Goal: Task Accomplishment & Management: Complete application form

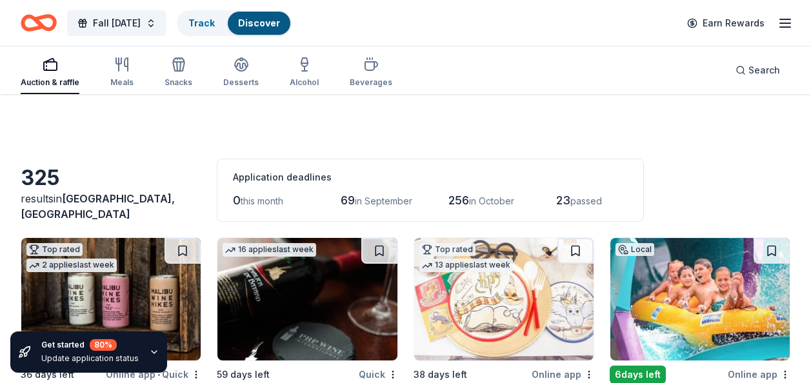
scroll to position [3502, 0]
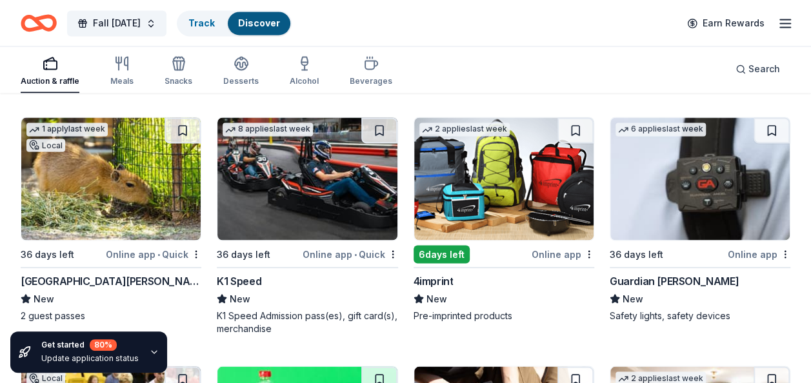
click at [534, 212] on img at bounding box center [503, 178] width 179 height 123
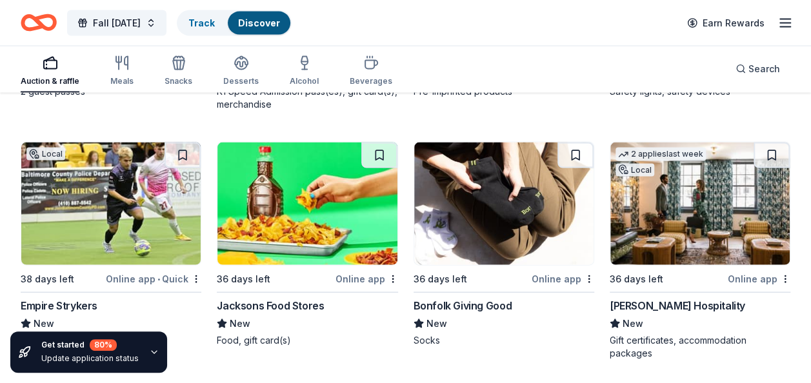
scroll to position [3752, 0]
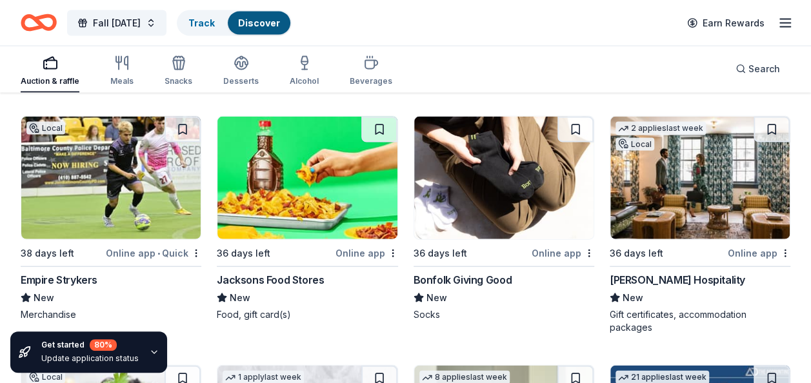
click at [112, 228] on img at bounding box center [110, 178] width 179 height 123
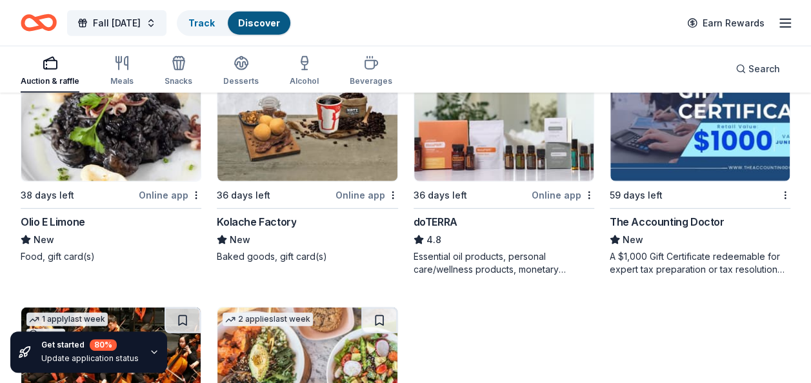
scroll to position [4061, 0]
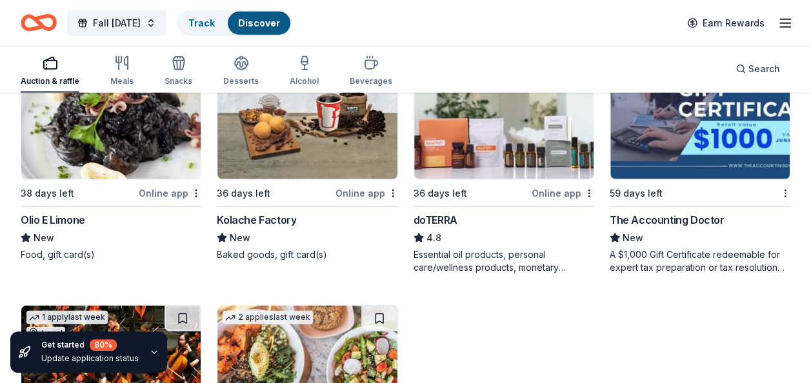
click at [129, 170] on img at bounding box center [110, 118] width 179 height 123
click at [332, 185] on div "36 days left" at bounding box center [274, 193] width 115 height 16
click at [470, 155] on img at bounding box center [503, 118] width 179 height 123
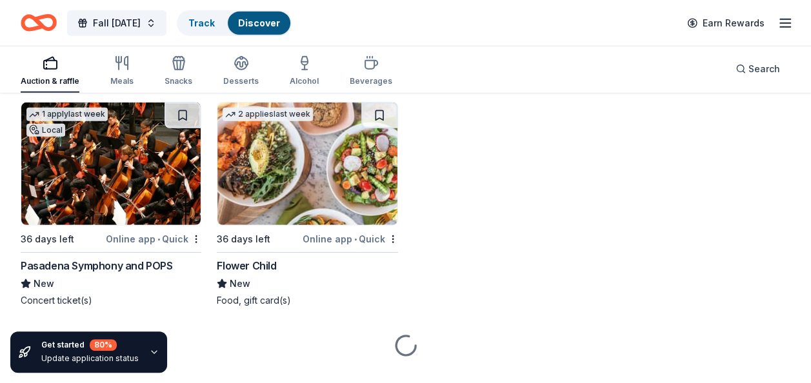
scroll to position [4275, 0]
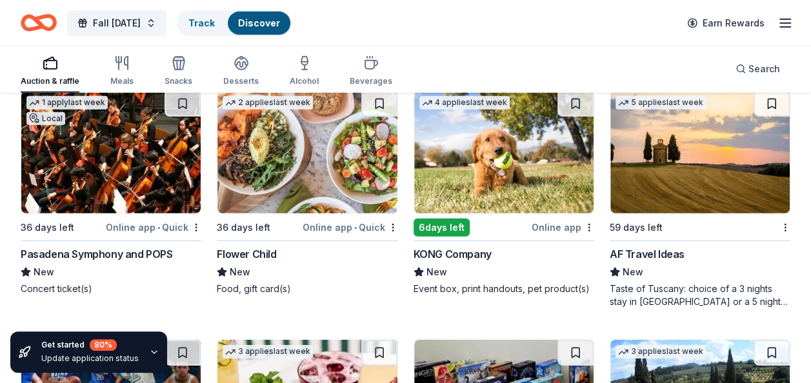
click at [83, 213] on div "1 apply last week Local 36 days left Online app • Quick Pasadena Symphony and P…" at bounding box center [111, 192] width 181 height 205
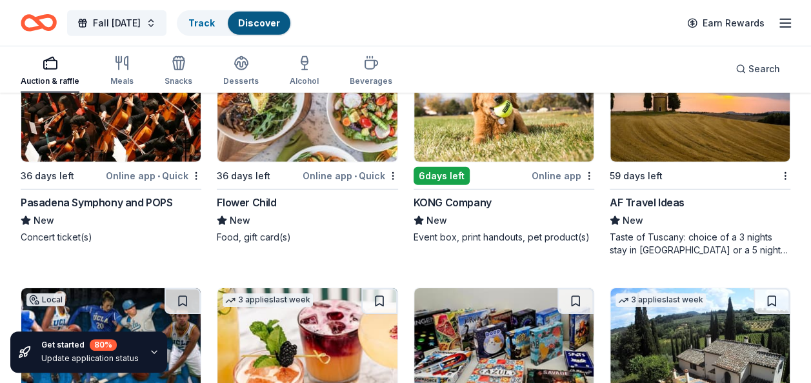
scroll to position [4301, 0]
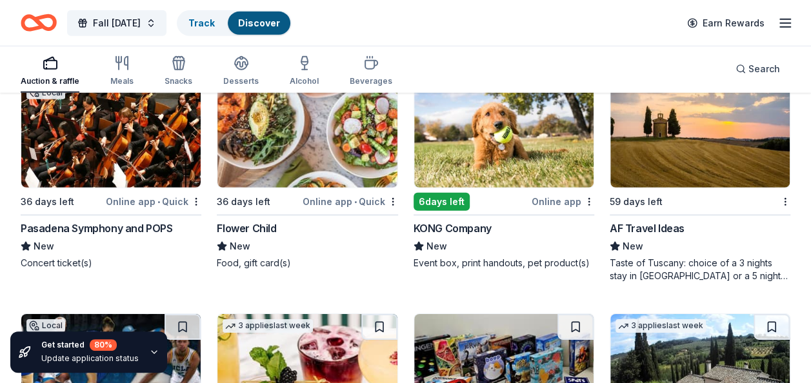
click at [328, 180] on img at bounding box center [306, 126] width 179 height 123
click at [681, 186] on div "5 applies last week 59 days left AF Travel Ideas New Taste of Tuscany: choice o…" at bounding box center [699, 173] width 181 height 218
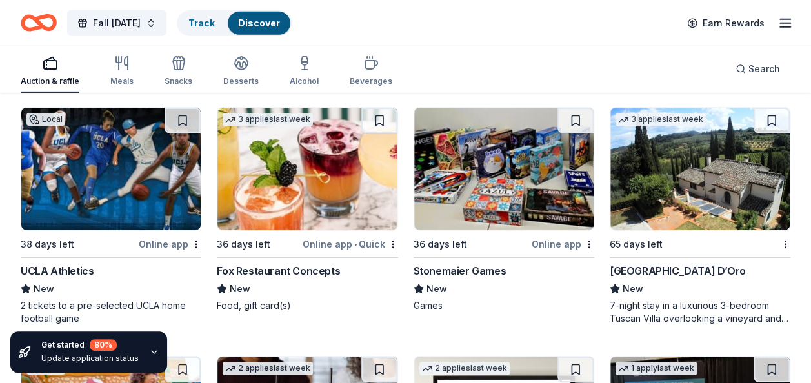
scroll to position [4516, 0]
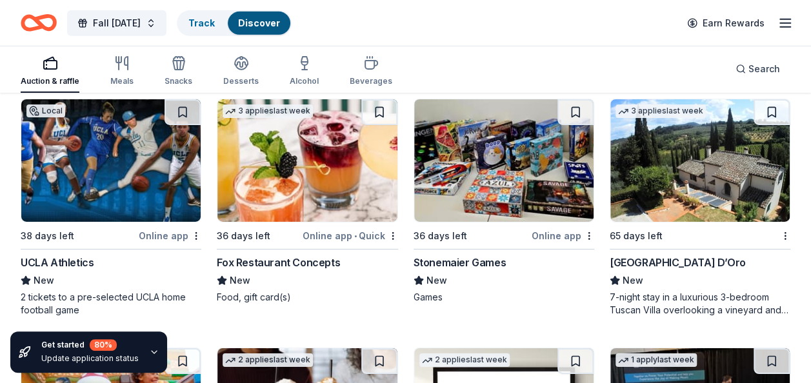
click at [76, 199] on img at bounding box center [110, 160] width 179 height 123
click at [271, 168] on img at bounding box center [306, 160] width 179 height 123
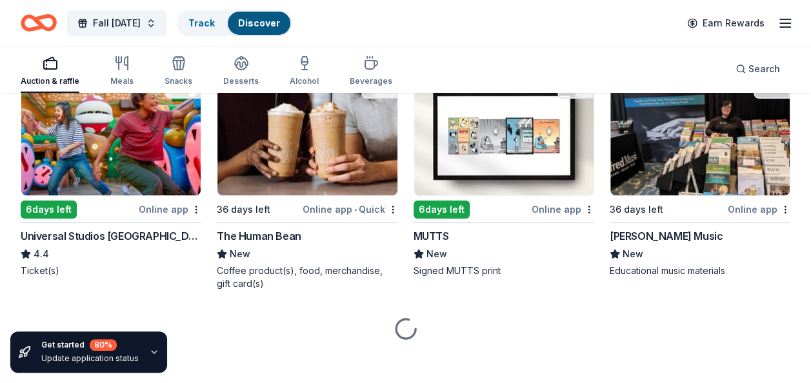
scroll to position [4796, 0]
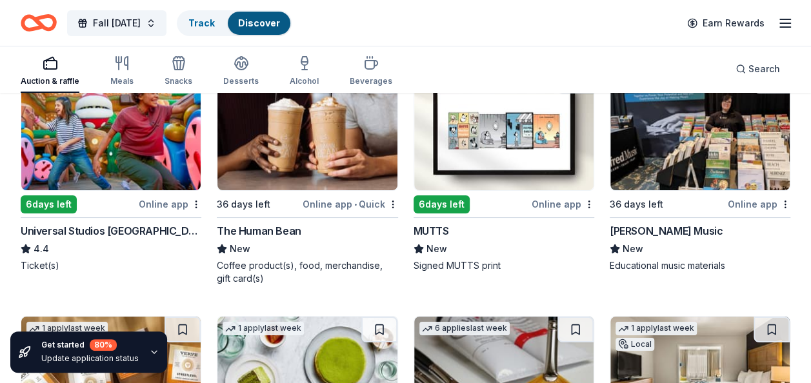
click at [83, 182] on img at bounding box center [110, 129] width 179 height 123
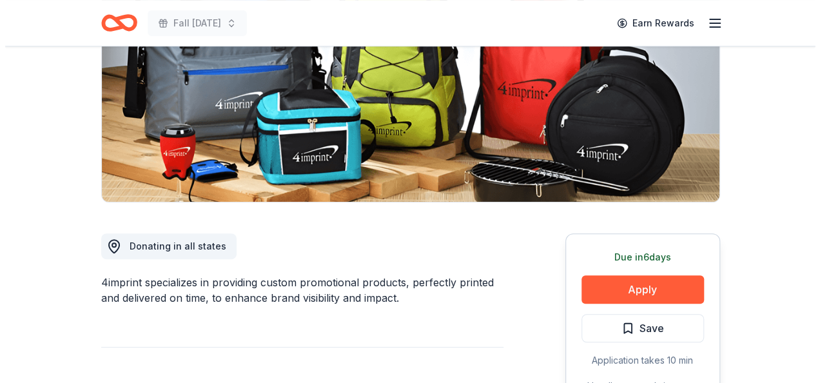
scroll to position [206, 0]
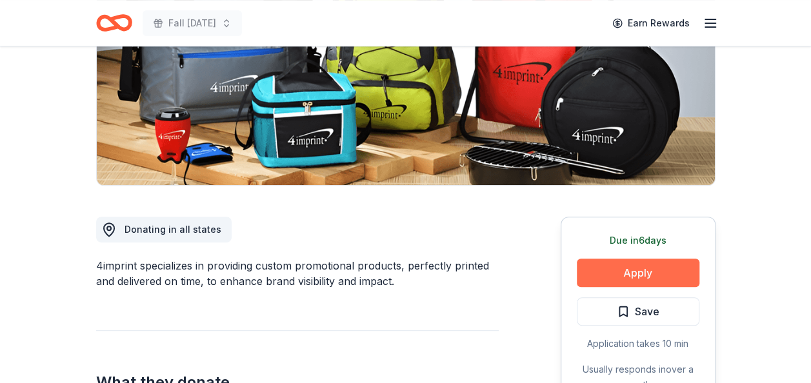
click at [618, 272] on button "Apply" at bounding box center [637, 273] width 123 height 28
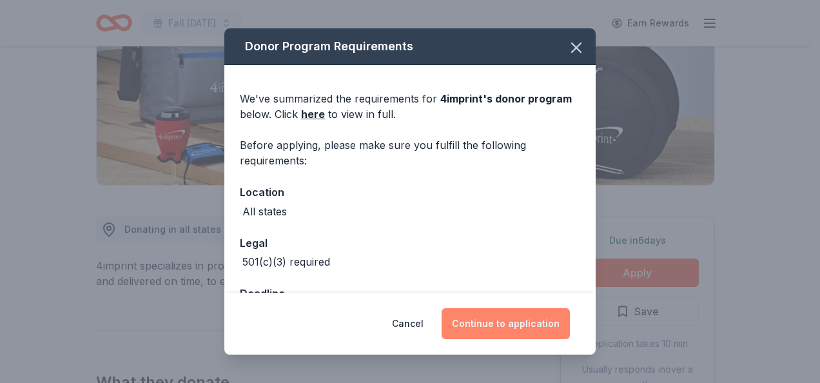
click at [499, 315] on button "Continue to application" at bounding box center [506, 323] width 128 height 31
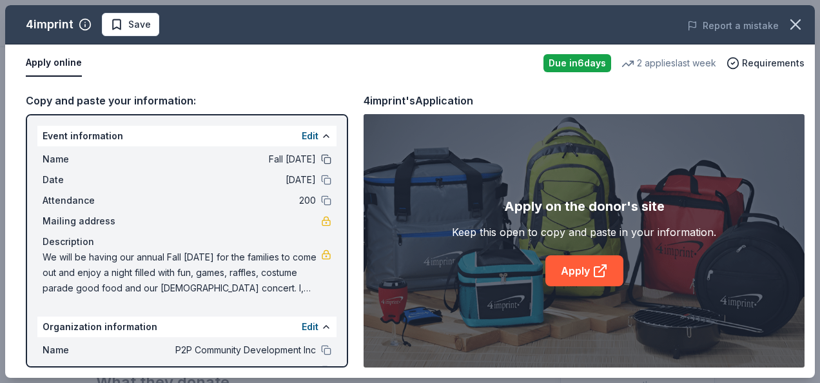
click at [321, 164] on button at bounding box center [326, 159] width 10 height 10
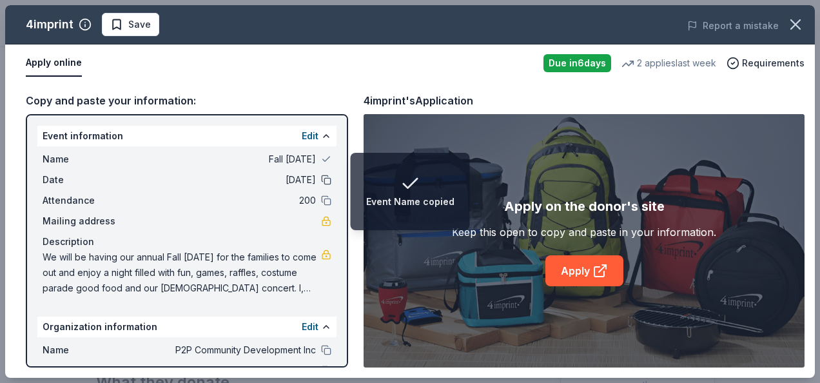
click at [321, 183] on button at bounding box center [326, 180] width 10 height 10
click at [321, 200] on button at bounding box center [326, 200] width 10 height 10
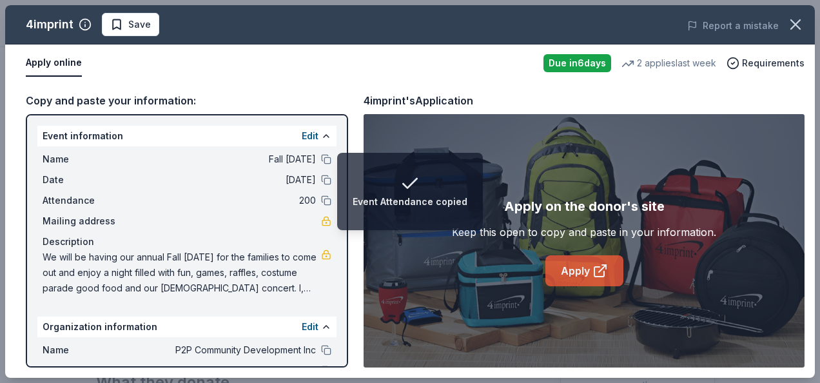
click at [574, 267] on link "Apply" at bounding box center [585, 270] width 78 height 31
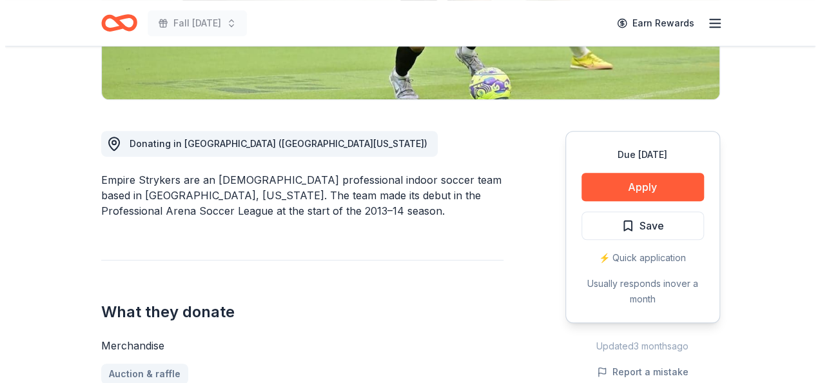
scroll to position [327, 0]
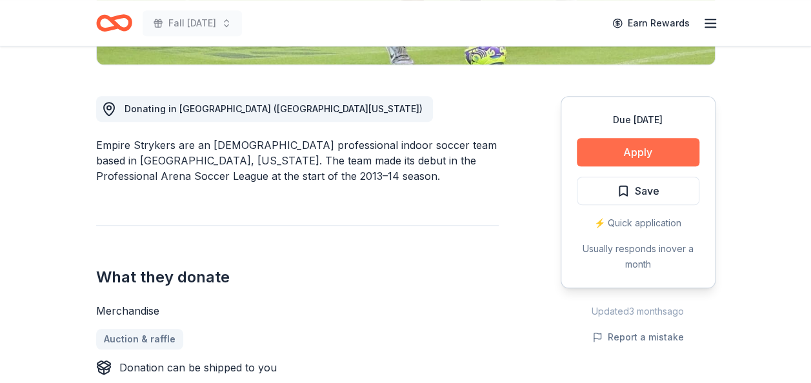
click at [607, 155] on button "Apply" at bounding box center [637, 152] width 123 height 28
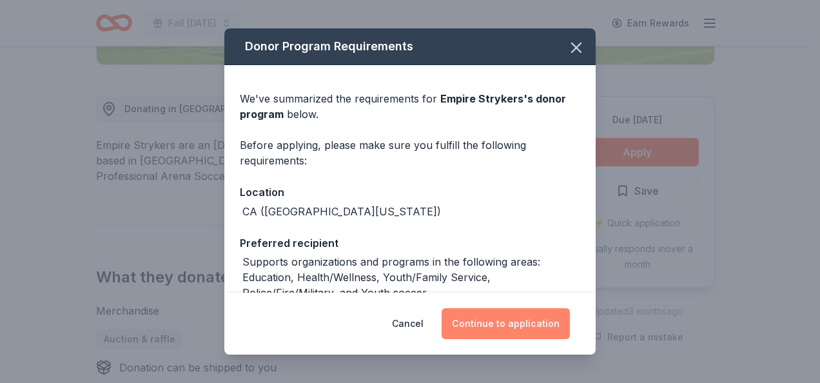
click at [515, 333] on button "Continue to application" at bounding box center [506, 323] width 128 height 31
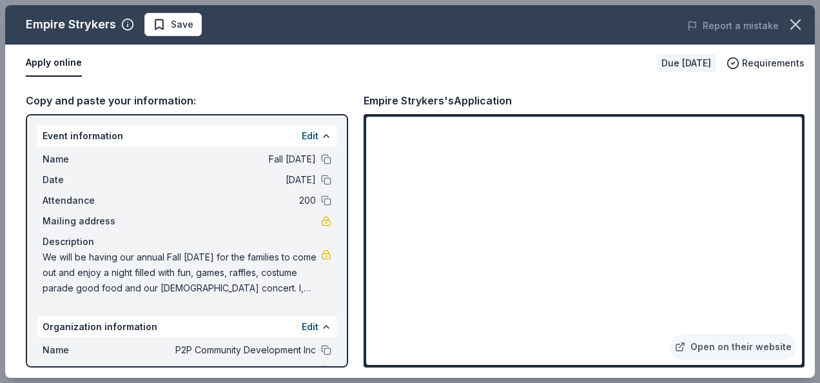
click at [326, 163] on div "Name Fall Harvest Festival Date 10/31/25 Attendance 200 Mailing address Descrip…" at bounding box center [186, 223] width 299 height 155
click at [321, 184] on button at bounding box center [326, 180] width 10 height 10
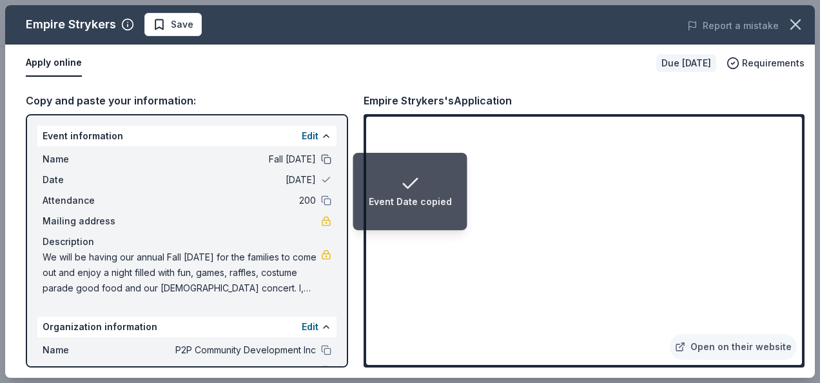
click at [321, 158] on button at bounding box center [326, 159] width 10 height 10
click at [321, 205] on div at bounding box center [326, 200] width 10 height 10
click at [321, 204] on button at bounding box center [326, 200] width 10 height 10
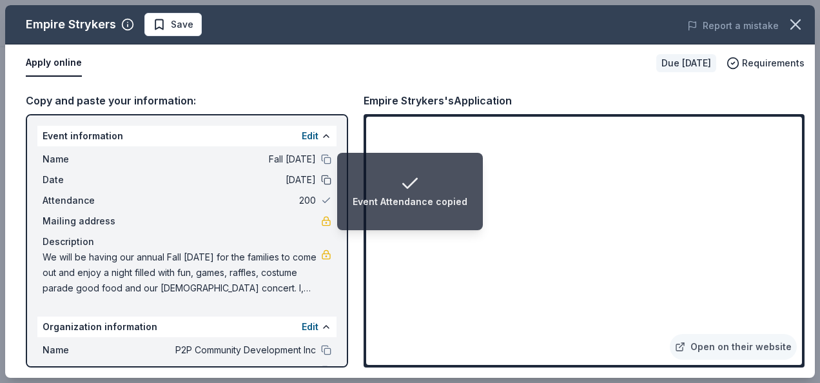
click at [321, 178] on button at bounding box center [326, 180] width 10 height 10
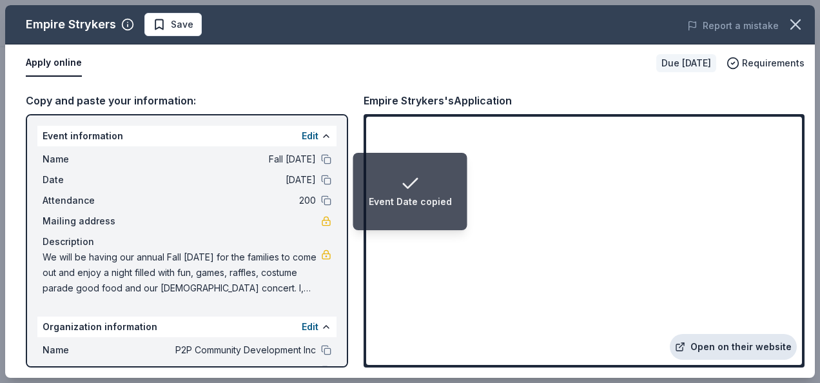
click at [744, 347] on link "Open on their website" at bounding box center [733, 347] width 127 height 26
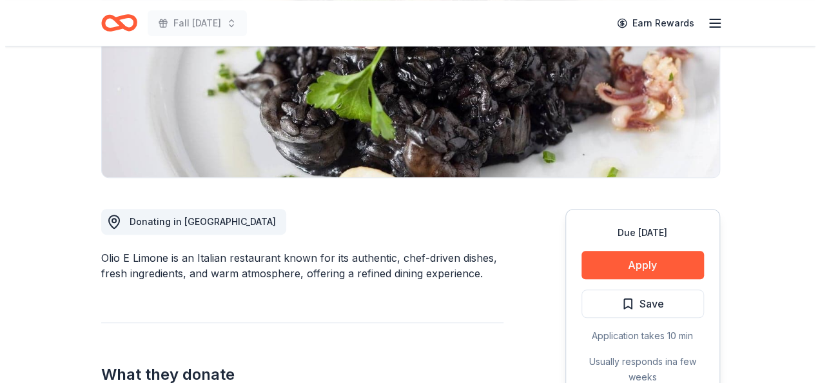
scroll to position [275, 0]
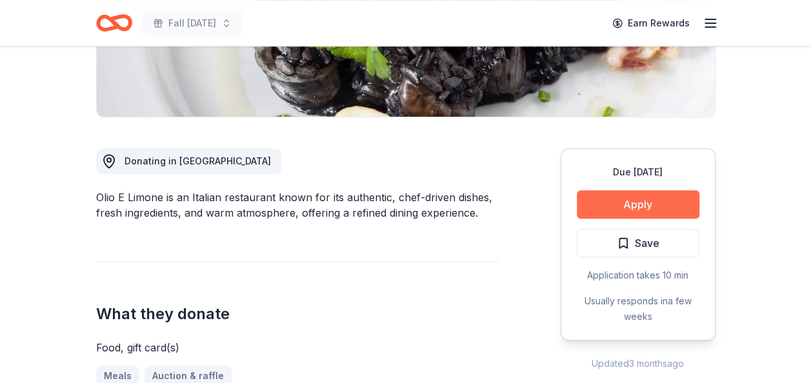
click at [615, 201] on button "Apply" at bounding box center [637, 204] width 123 height 28
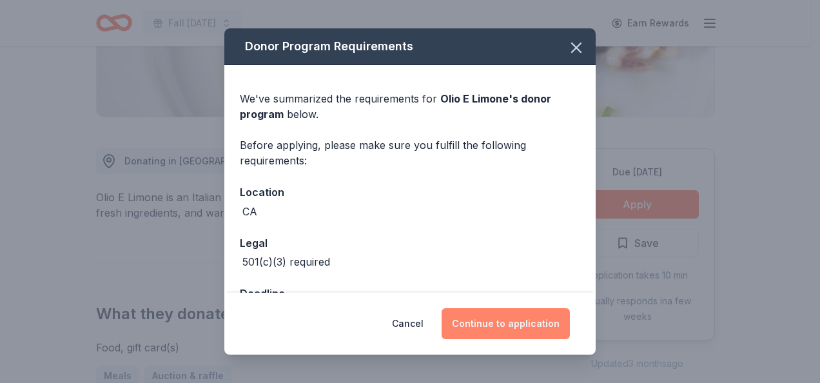
click at [482, 330] on button "Continue to application" at bounding box center [506, 323] width 128 height 31
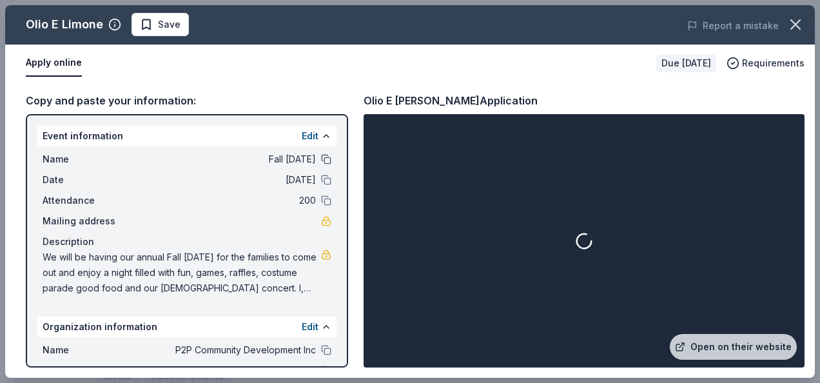
click at [321, 161] on button at bounding box center [326, 159] width 10 height 10
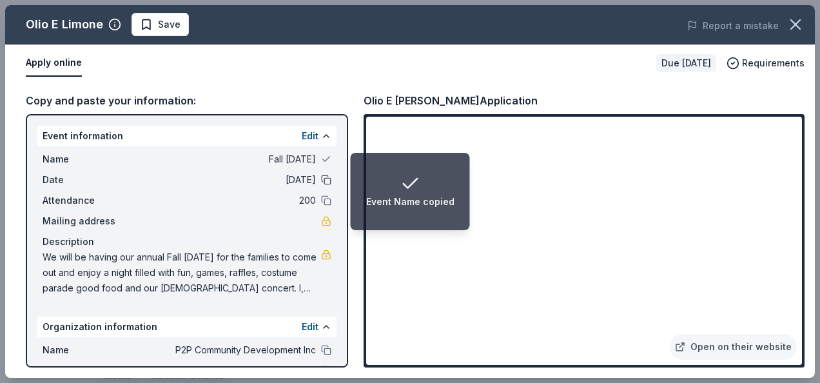
click at [321, 182] on button at bounding box center [326, 180] width 10 height 10
click at [321, 204] on button at bounding box center [326, 200] width 10 height 10
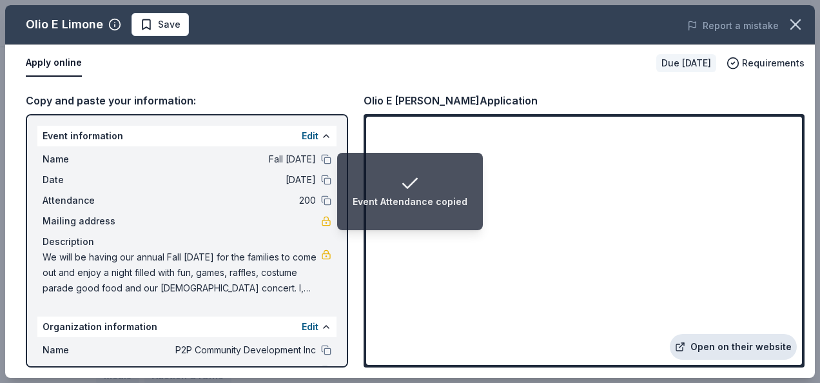
click at [738, 348] on link "Open on their website" at bounding box center [733, 347] width 127 height 26
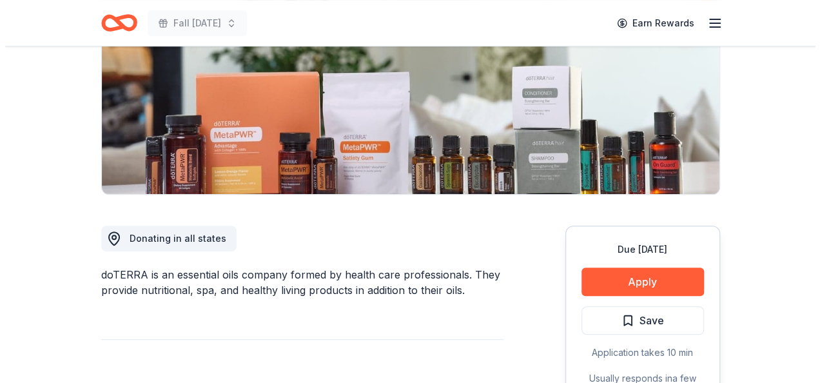
scroll to position [223, 0]
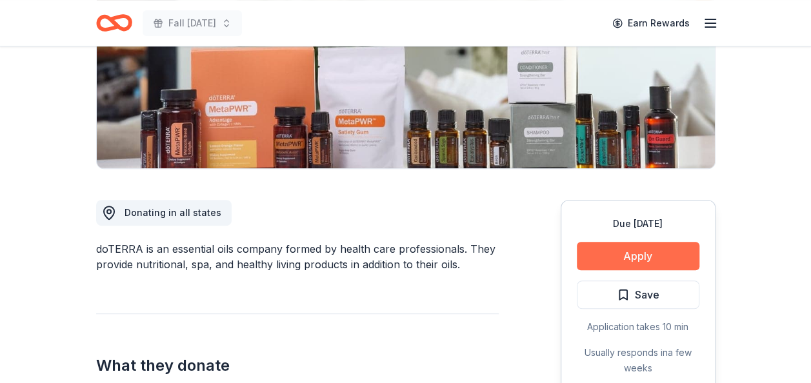
click at [633, 252] on button "Apply" at bounding box center [637, 256] width 123 height 28
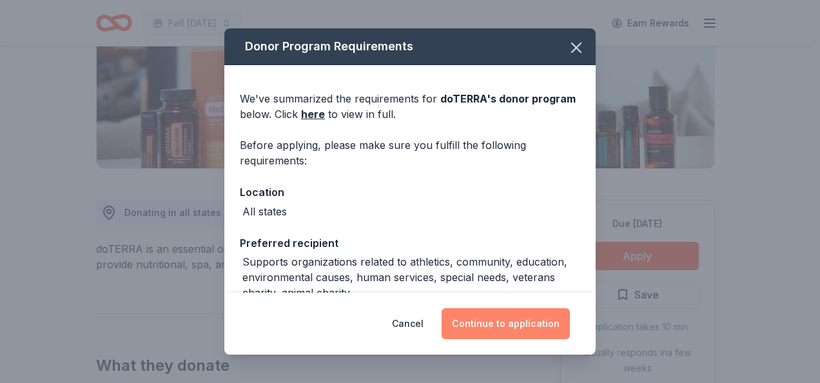
click at [529, 317] on button "Continue to application" at bounding box center [506, 323] width 128 height 31
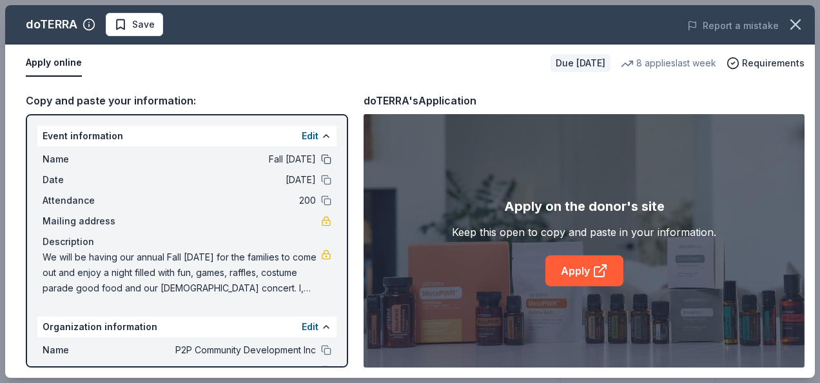
click at [321, 159] on button at bounding box center [326, 159] width 10 height 10
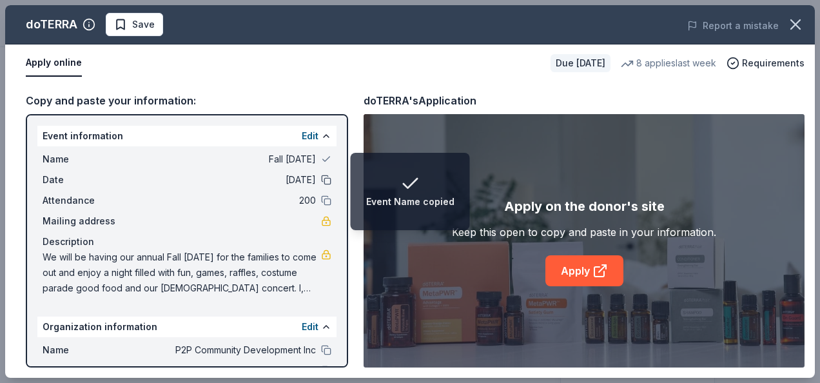
click at [321, 181] on button at bounding box center [326, 180] width 10 height 10
click at [321, 198] on button at bounding box center [326, 200] width 10 height 10
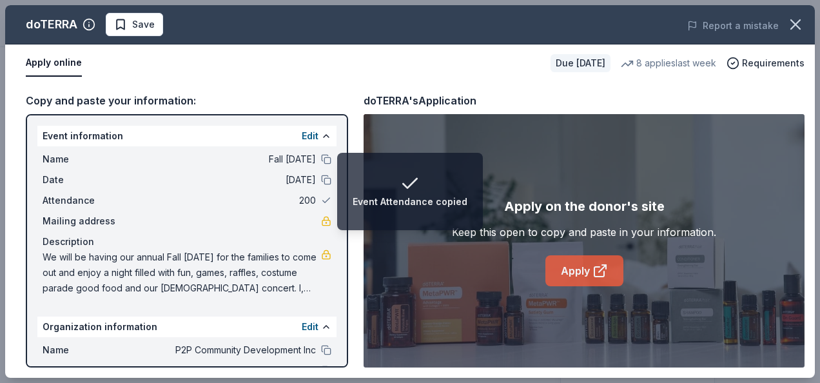
click at [602, 269] on icon at bounding box center [602, 268] width 7 height 7
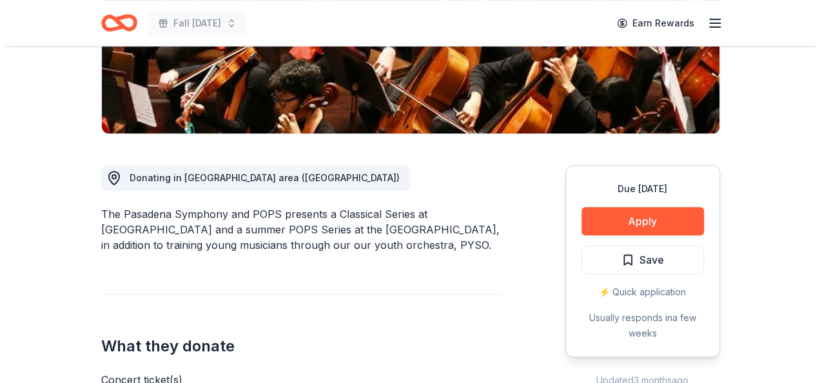
scroll to position [266, 0]
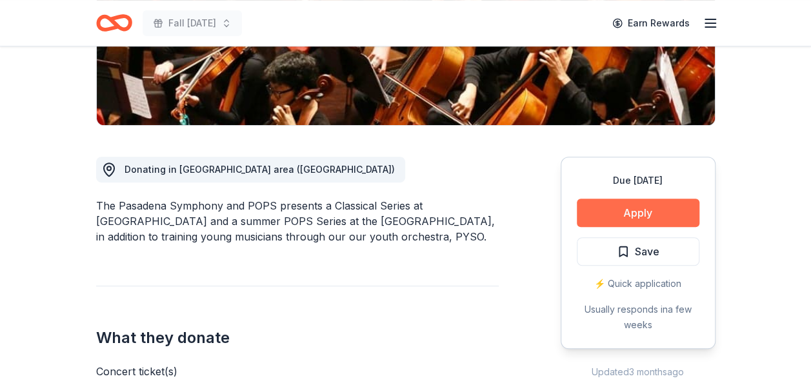
click at [658, 214] on button "Apply" at bounding box center [637, 213] width 123 height 28
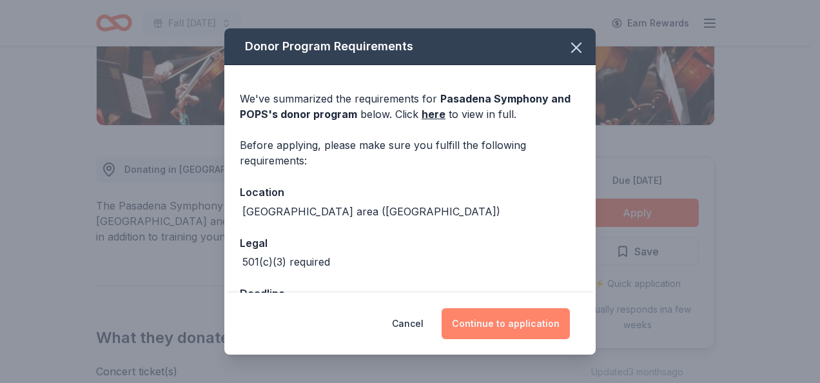
click at [531, 332] on button "Continue to application" at bounding box center [506, 323] width 128 height 31
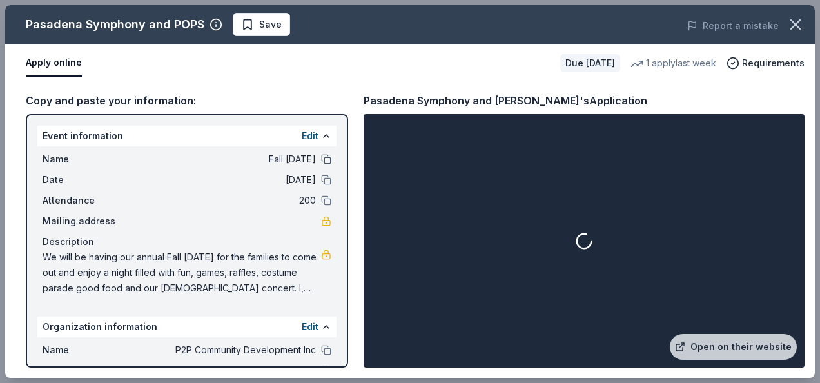
click at [321, 159] on button at bounding box center [326, 159] width 10 height 10
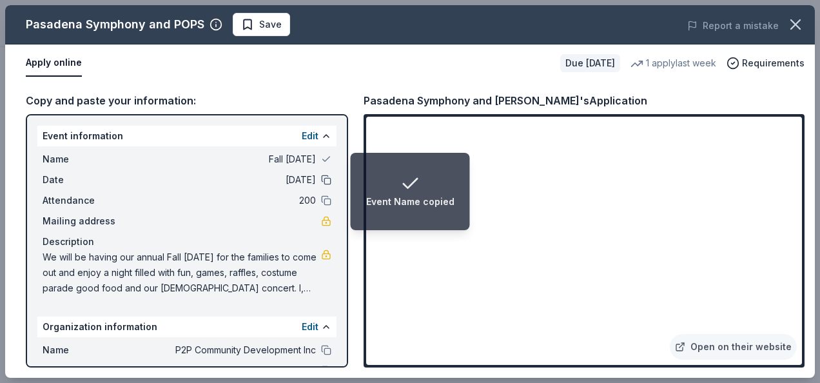
click at [321, 182] on button at bounding box center [326, 180] width 10 height 10
click at [321, 203] on button at bounding box center [326, 200] width 10 height 10
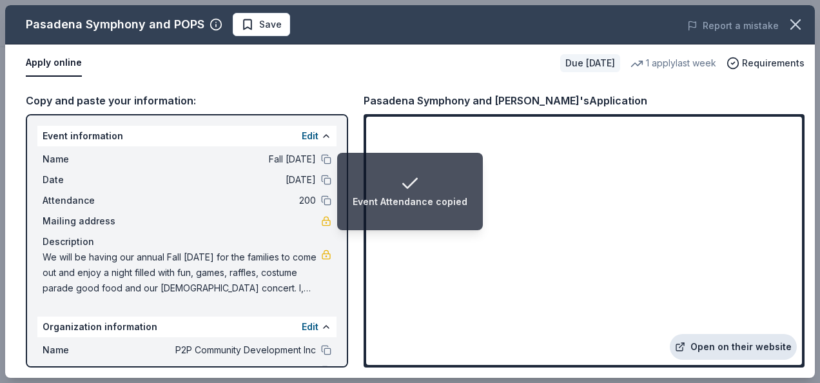
click at [756, 346] on link "Open on their website" at bounding box center [733, 347] width 127 height 26
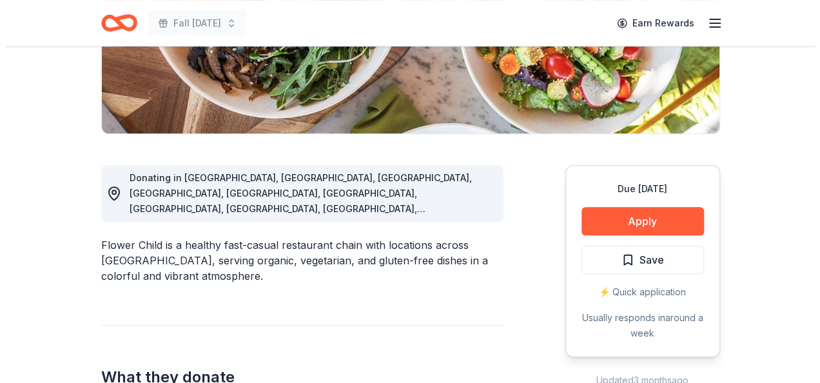
scroll to position [284, 0]
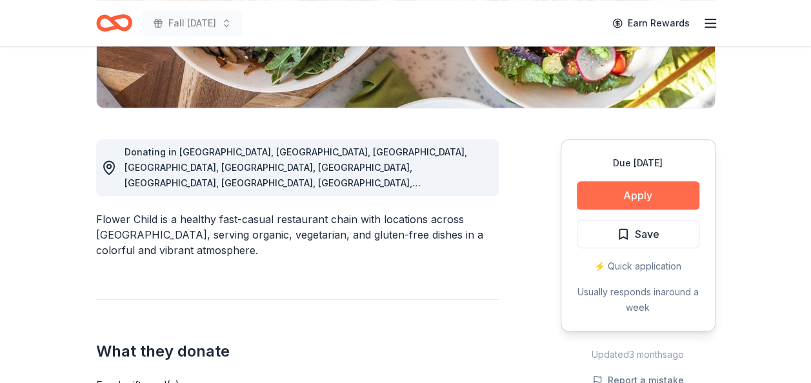
click at [653, 202] on button "Apply" at bounding box center [637, 195] width 123 height 28
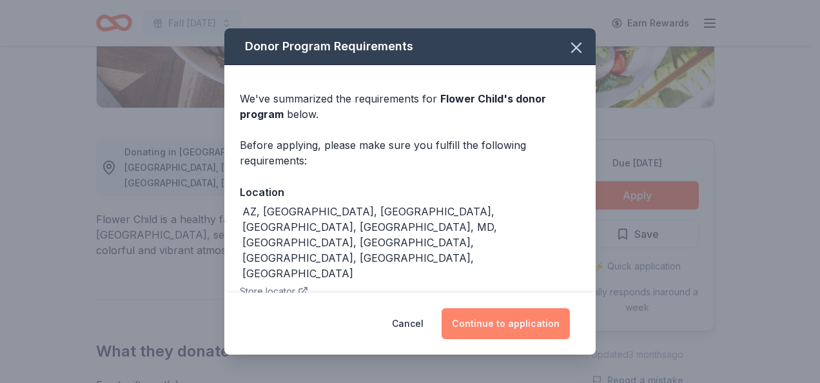
click at [519, 326] on button "Continue to application" at bounding box center [506, 323] width 128 height 31
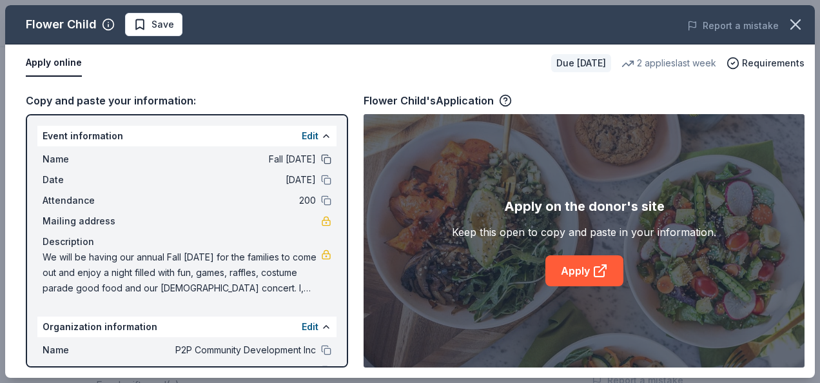
click at [321, 157] on button at bounding box center [326, 159] width 10 height 10
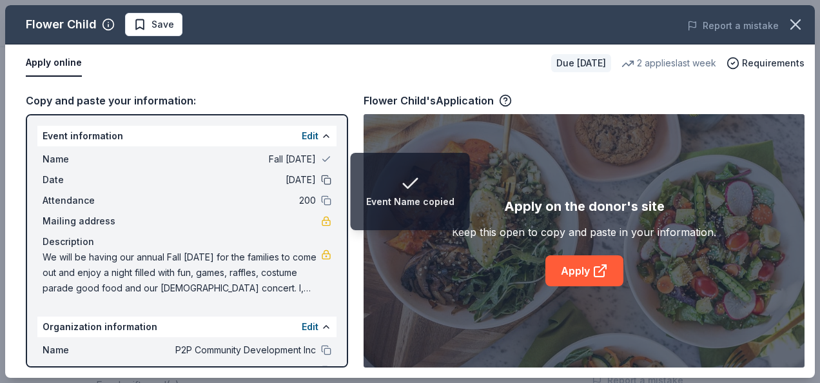
click at [321, 181] on button at bounding box center [326, 180] width 10 height 10
click at [321, 201] on button at bounding box center [326, 200] width 10 height 10
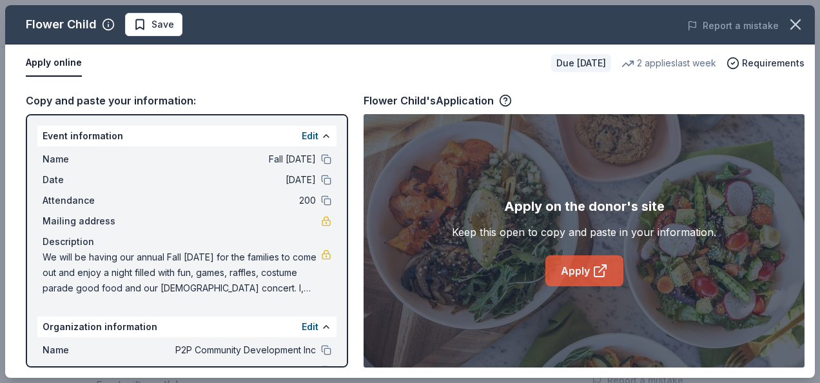
click at [566, 270] on link "Apply" at bounding box center [585, 270] width 78 height 31
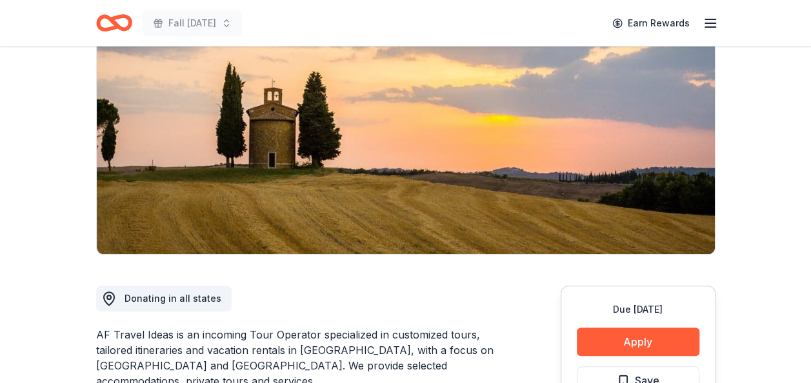
scroll to position [206, 0]
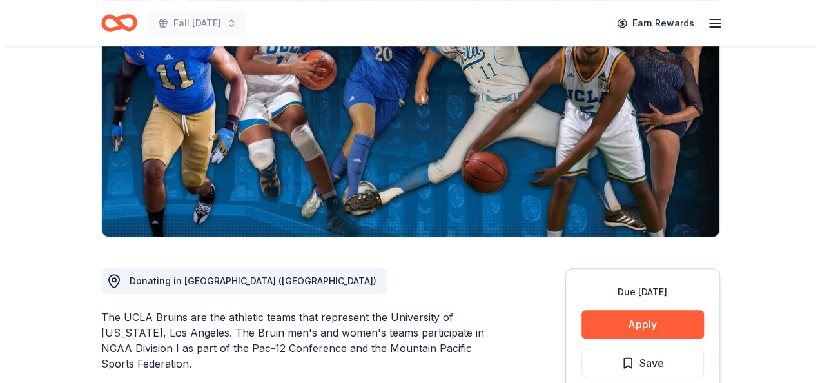
scroll to position [206, 0]
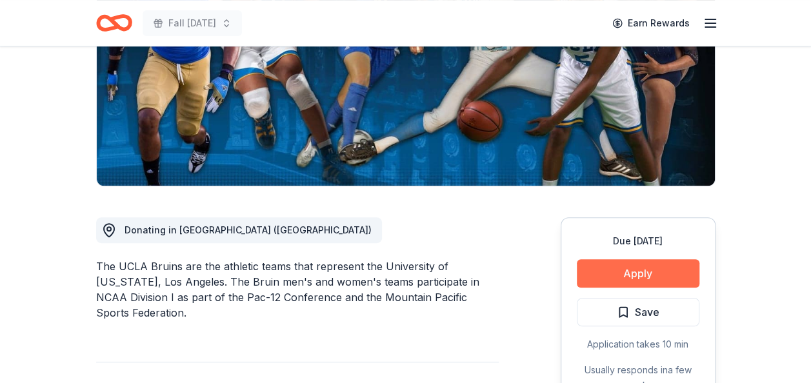
click at [648, 271] on button "Apply" at bounding box center [637, 273] width 123 height 28
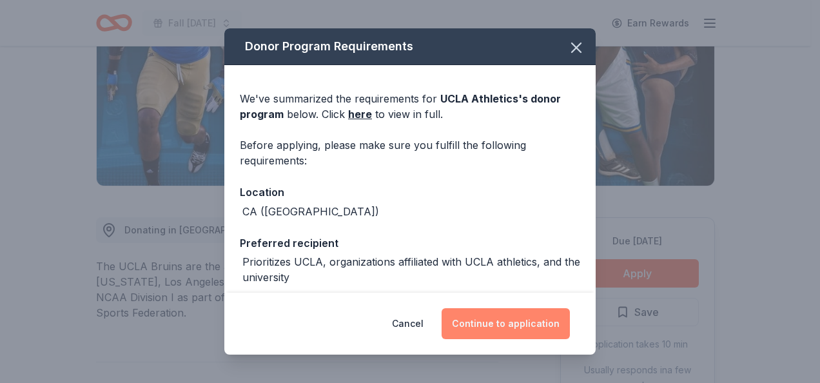
click at [518, 325] on button "Continue to application" at bounding box center [506, 323] width 128 height 31
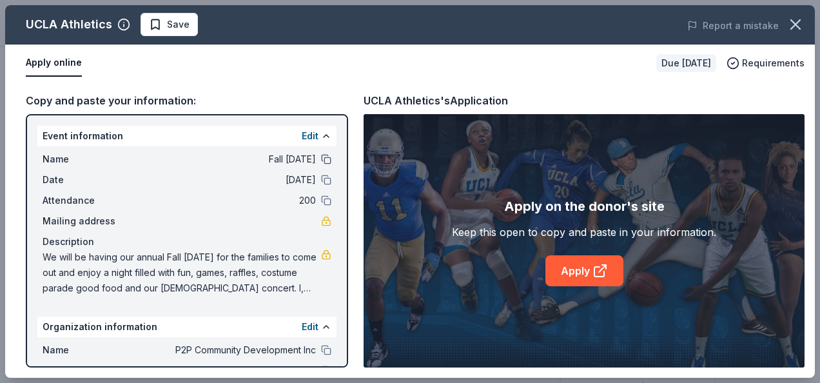
click at [321, 160] on button at bounding box center [326, 159] width 10 height 10
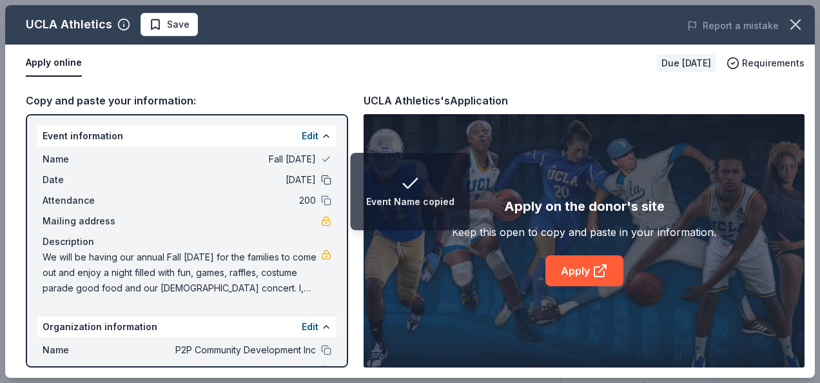
click at [321, 179] on button at bounding box center [326, 180] width 10 height 10
click at [321, 204] on button at bounding box center [326, 200] width 10 height 10
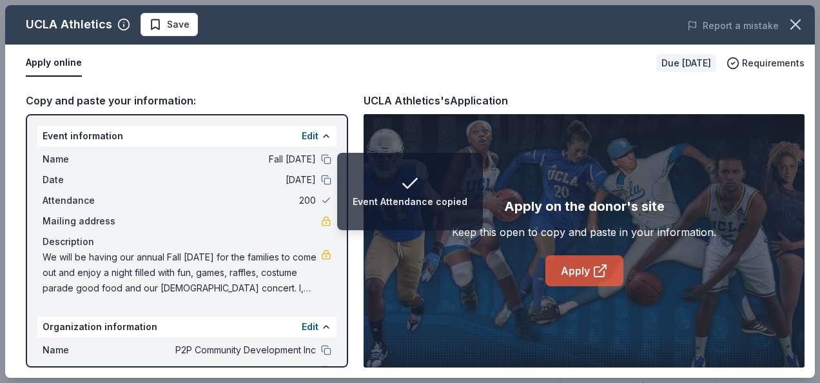
click at [579, 273] on link "Apply" at bounding box center [585, 270] width 78 height 31
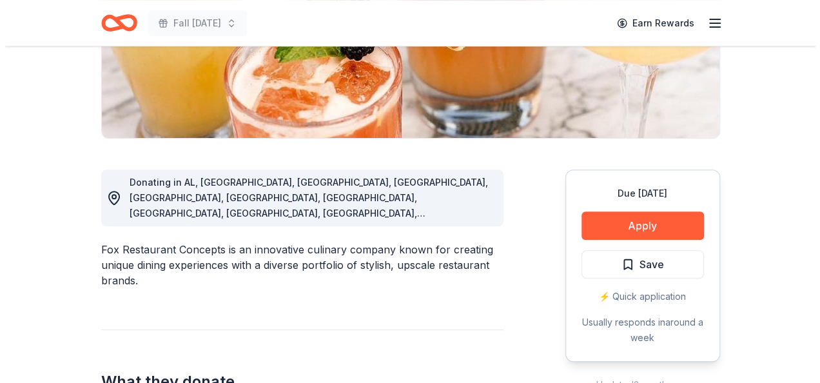
scroll to position [266, 0]
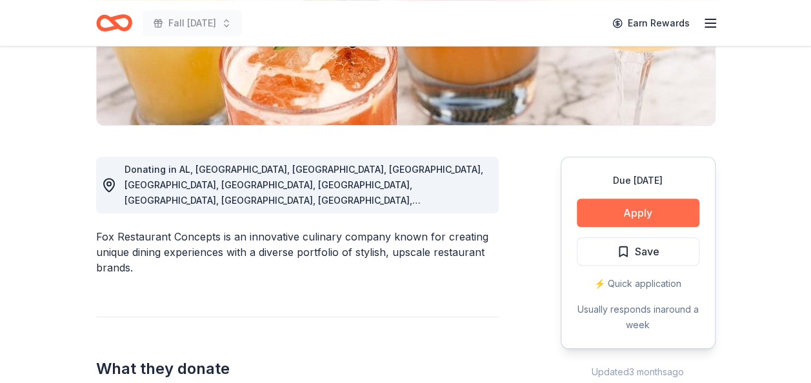
click at [635, 214] on button "Apply" at bounding box center [637, 213] width 123 height 28
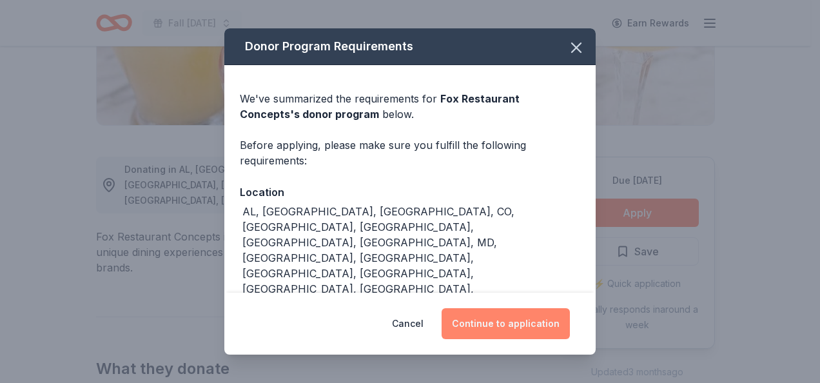
click at [545, 314] on button "Continue to application" at bounding box center [506, 323] width 128 height 31
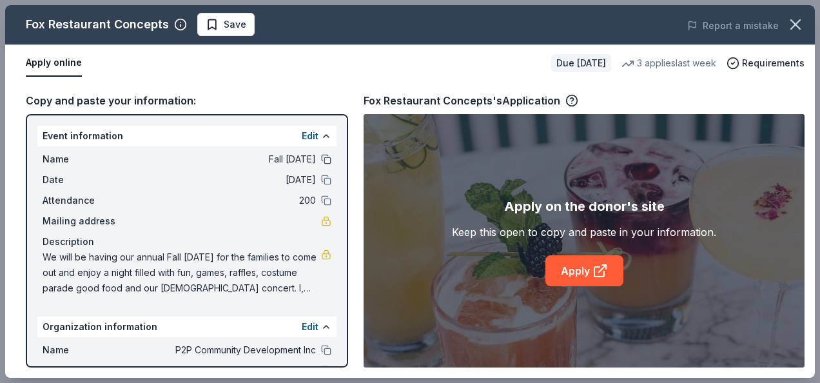
click at [321, 157] on button at bounding box center [326, 159] width 10 height 10
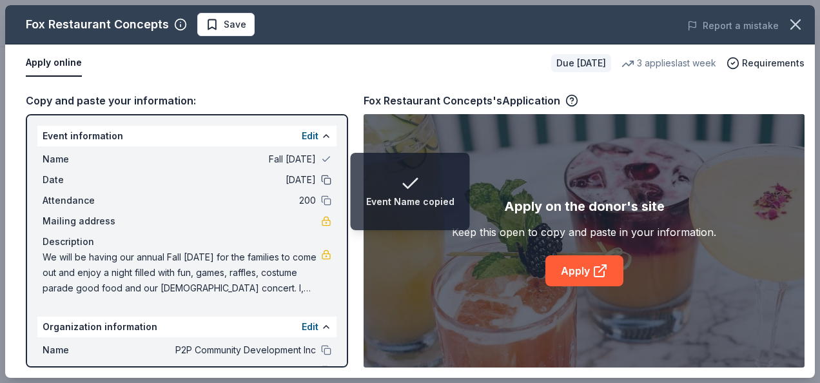
click at [321, 179] on button at bounding box center [326, 180] width 10 height 10
click at [321, 200] on button at bounding box center [326, 200] width 10 height 10
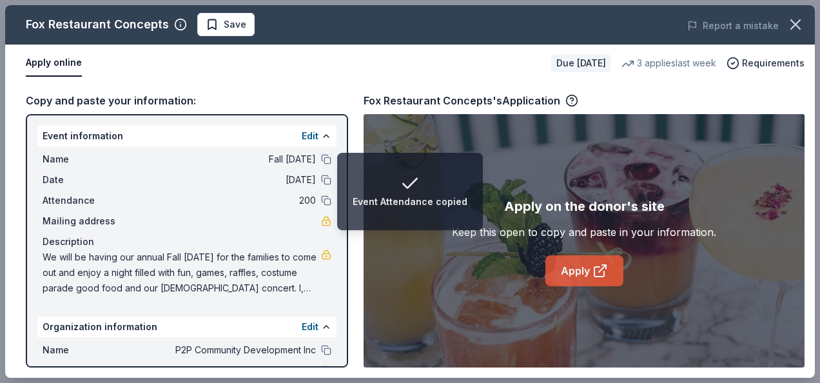
click at [582, 273] on link "Apply" at bounding box center [585, 270] width 78 height 31
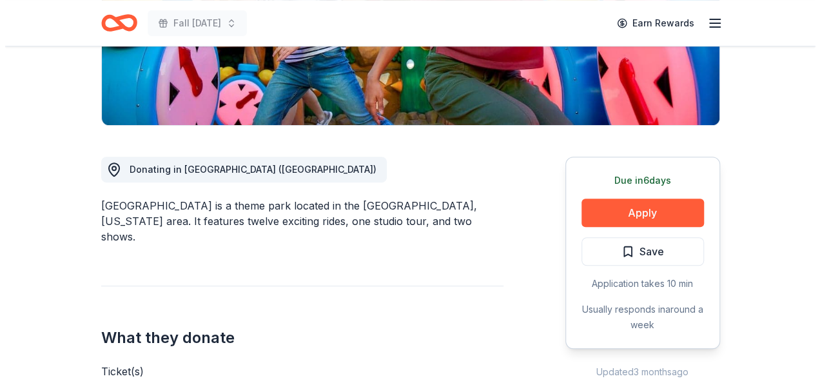
scroll to position [352, 0]
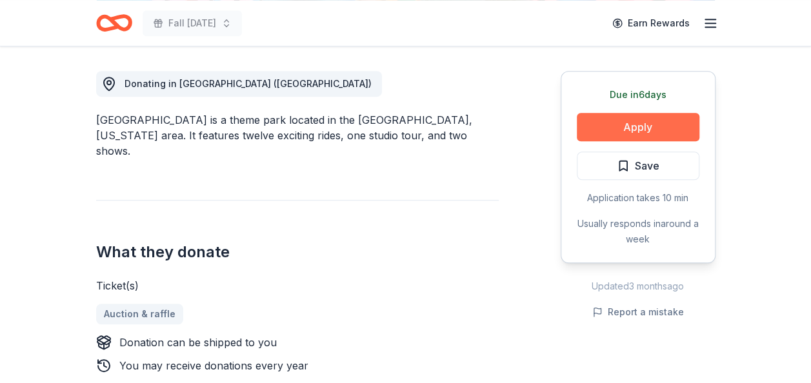
click at [629, 119] on button "Apply" at bounding box center [637, 127] width 123 height 28
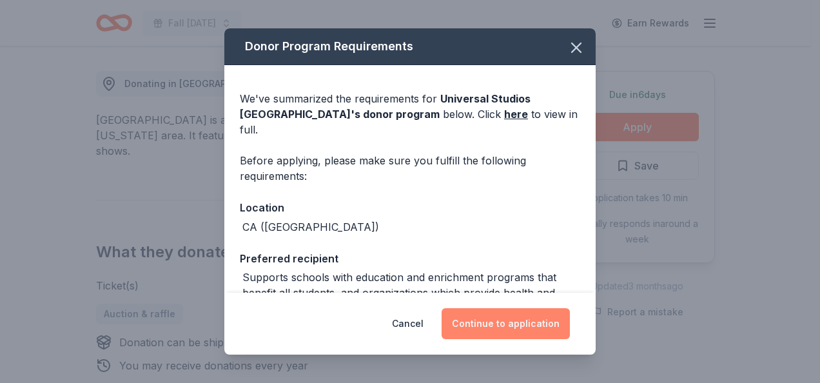
click at [499, 322] on button "Continue to application" at bounding box center [506, 323] width 128 height 31
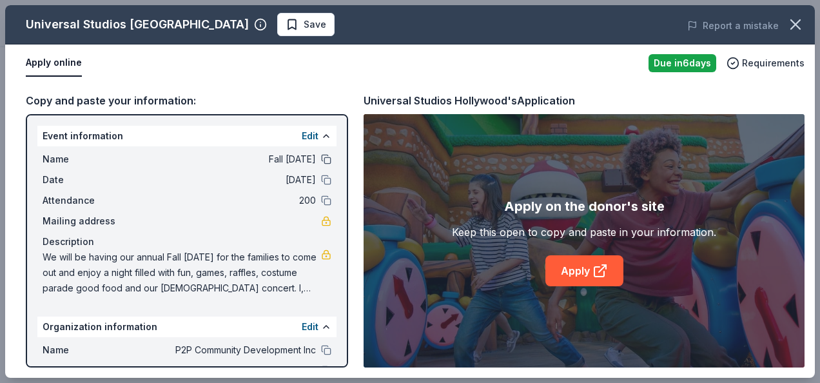
click at [321, 163] on button at bounding box center [326, 159] width 10 height 10
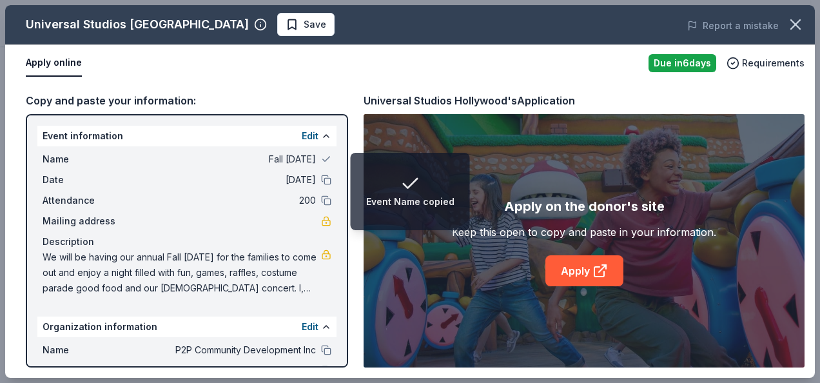
click at [319, 185] on div "Date [DATE]" at bounding box center [187, 179] width 289 height 15
click at [321, 181] on button at bounding box center [326, 180] width 10 height 10
click at [321, 199] on button at bounding box center [326, 200] width 10 height 10
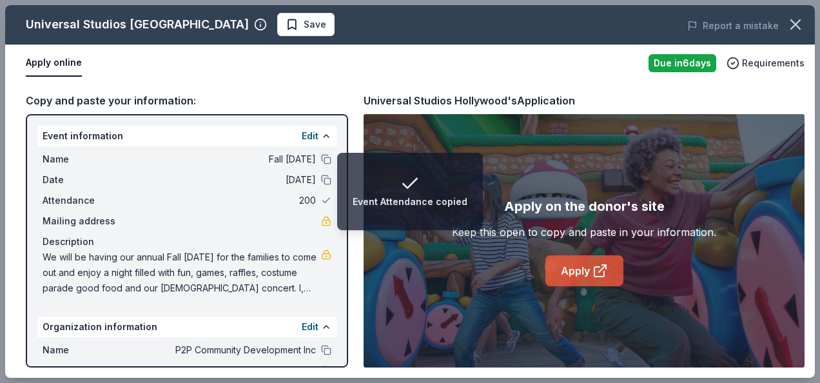
click at [571, 264] on link "Apply" at bounding box center [585, 270] width 78 height 31
